Goal: Information Seeking & Learning: Learn about a topic

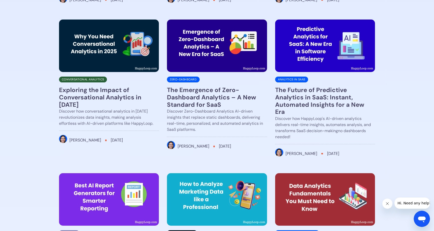
scroll to position [528, 0]
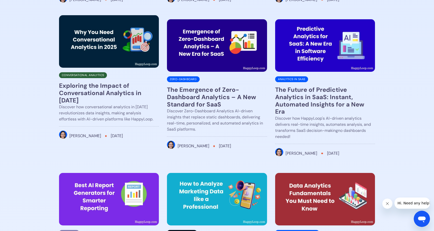
click at [103, 96] on h3 "Exploring the Impact of Conversational Analytics in [DATE]" at bounding box center [109, 93] width 100 height 22
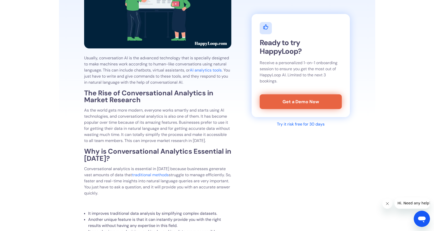
scroll to position [300, 0]
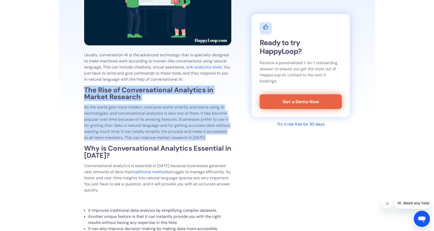
drag, startPoint x: 176, startPoint y: 101, endPoint x: 166, endPoint y: 93, distance: 13.2
click at [166, 93] on strong "The Rise of Conversational Analytics in Market Research" at bounding box center [148, 93] width 129 height 16
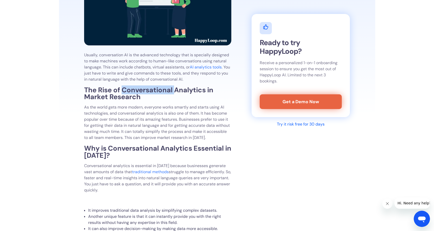
click at [166, 93] on strong "The Rise of Conversational Analytics in Market Research" at bounding box center [148, 93] width 129 height 16
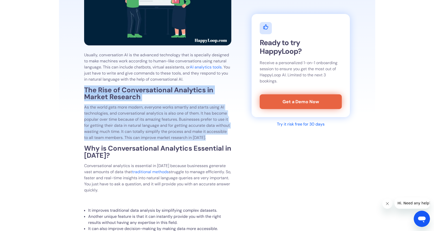
drag, startPoint x: 166, startPoint y: 93, endPoint x: 233, endPoint y: 130, distance: 76.1
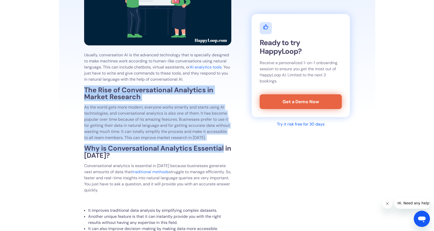
drag, startPoint x: 230, startPoint y: 147, endPoint x: 74, endPoint y: 91, distance: 165.2
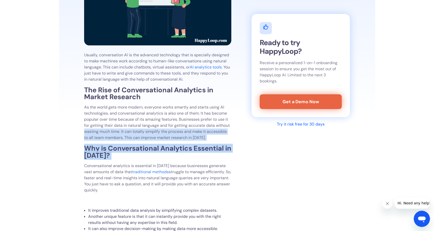
drag, startPoint x: 84, startPoint y: 130, endPoint x: 83, endPoint y: 168, distance: 38.3
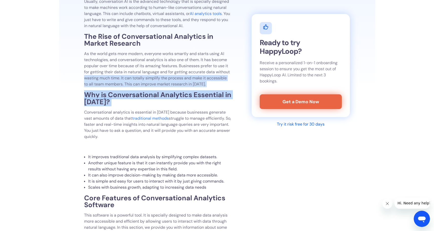
scroll to position [359, 0]
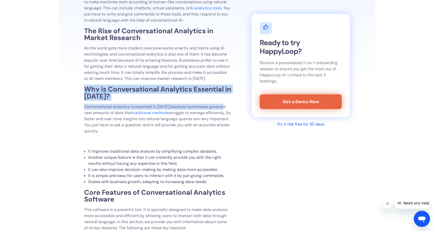
drag, startPoint x: 83, startPoint y: 112, endPoint x: 85, endPoint y: 71, distance: 40.6
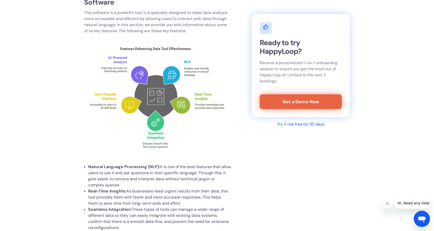
scroll to position [556, 0]
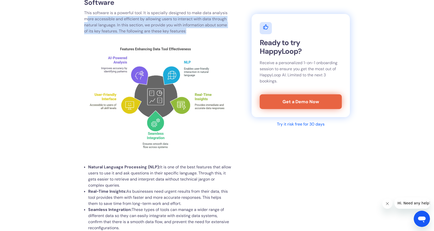
drag, startPoint x: 145, startPoint y: 36, endPoint x: 88, endPoint y: 22, distance: 58.7
click at [88, 22] on div "Over time, it is getting more difficult for businesses to make sense of growing…" at bounding box center [157, 179] width 147 height 1114
click at [88, 22] on p "This software is a powerful tool. It is specially designed to make data analysi…" at bounding box center [157, 22] width 147 height 24
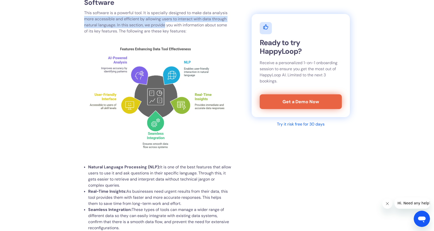
drag, startPoint x: 88, startPoint y: 22, endPoint x: 229, endPoint y: 44, distance: 142.2
click at [229, 44] on div "Over time, it is getting more difficult for businesses to make sense of growing…" at bounding box center [157, 179] width 147 height 1114
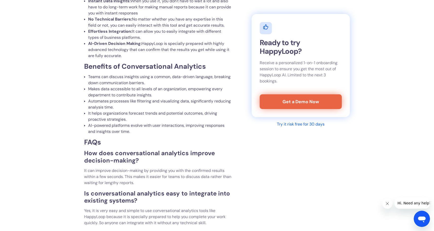
scroll to position [876, 0]
